Goal: Task Accomplishment & Management: Use online tool/utility

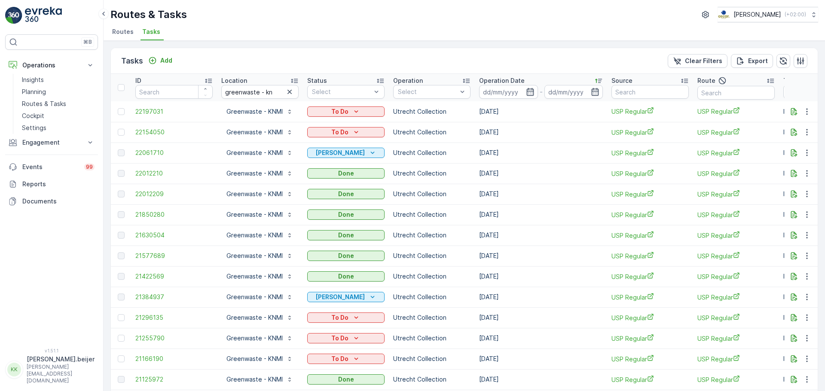
click at [241, 94] on input "greenwaste - kn" at bounding box center [259, 92] width 77 height 14
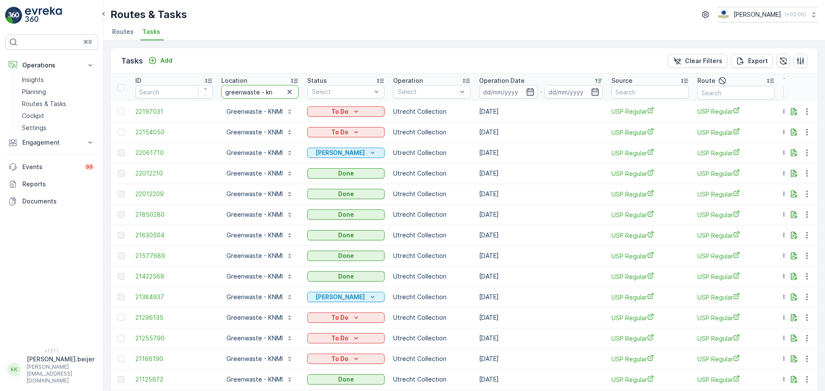
click at [241, 94] on input "greenwaste - kn" at bounding box center [259, 92] width 77 height 14
type input "ouda"
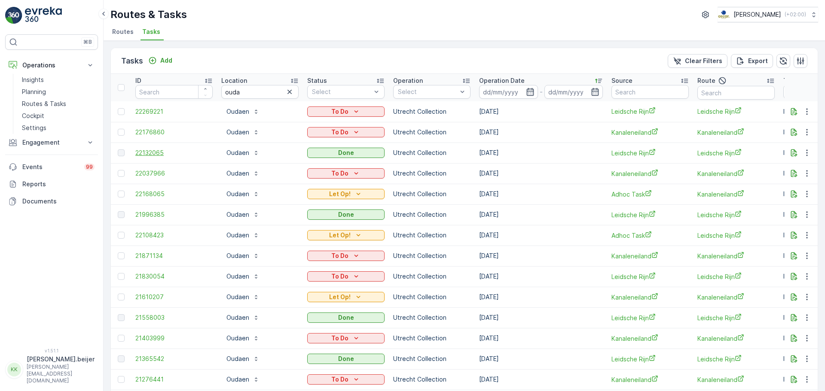
click at [150, 153] on span "22132065" at bounding box center [173, 153] width 77 height 9
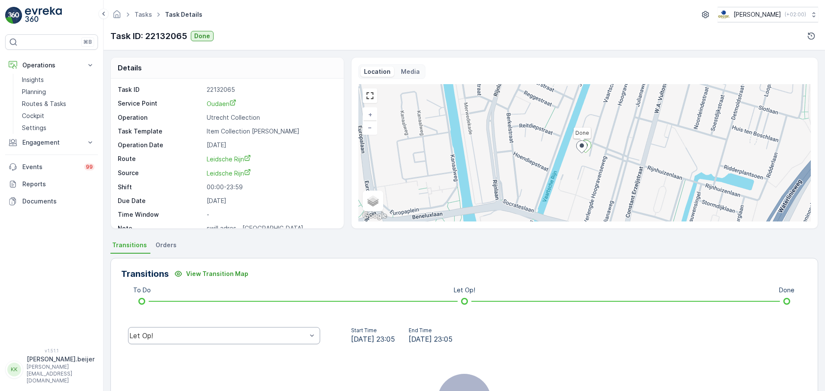
click at [308, 341] on div at bounding box center [312, 336] width 9 height 16
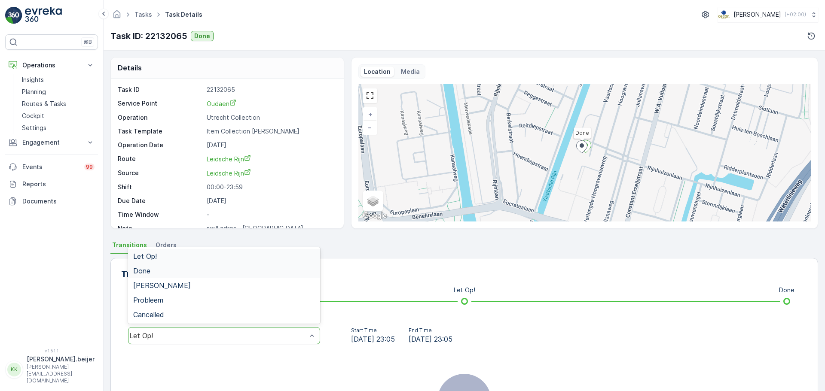
click at [174, 269] on div "Done" at bounding box center [224, 271] width 182 height 8
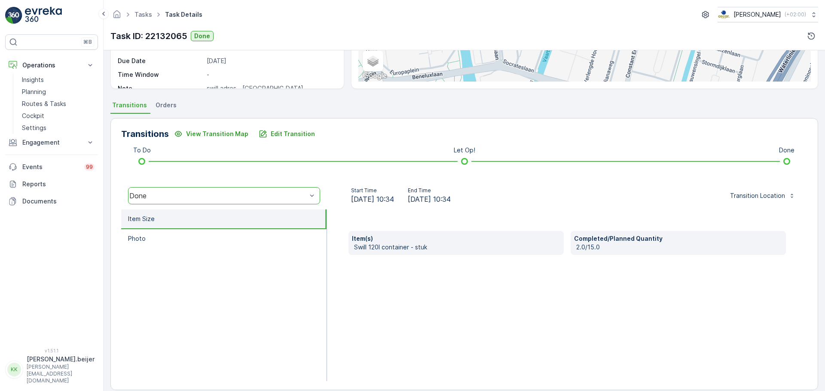
scroll to position [140, 0]
